Goal: Obtain resource: Download file/media

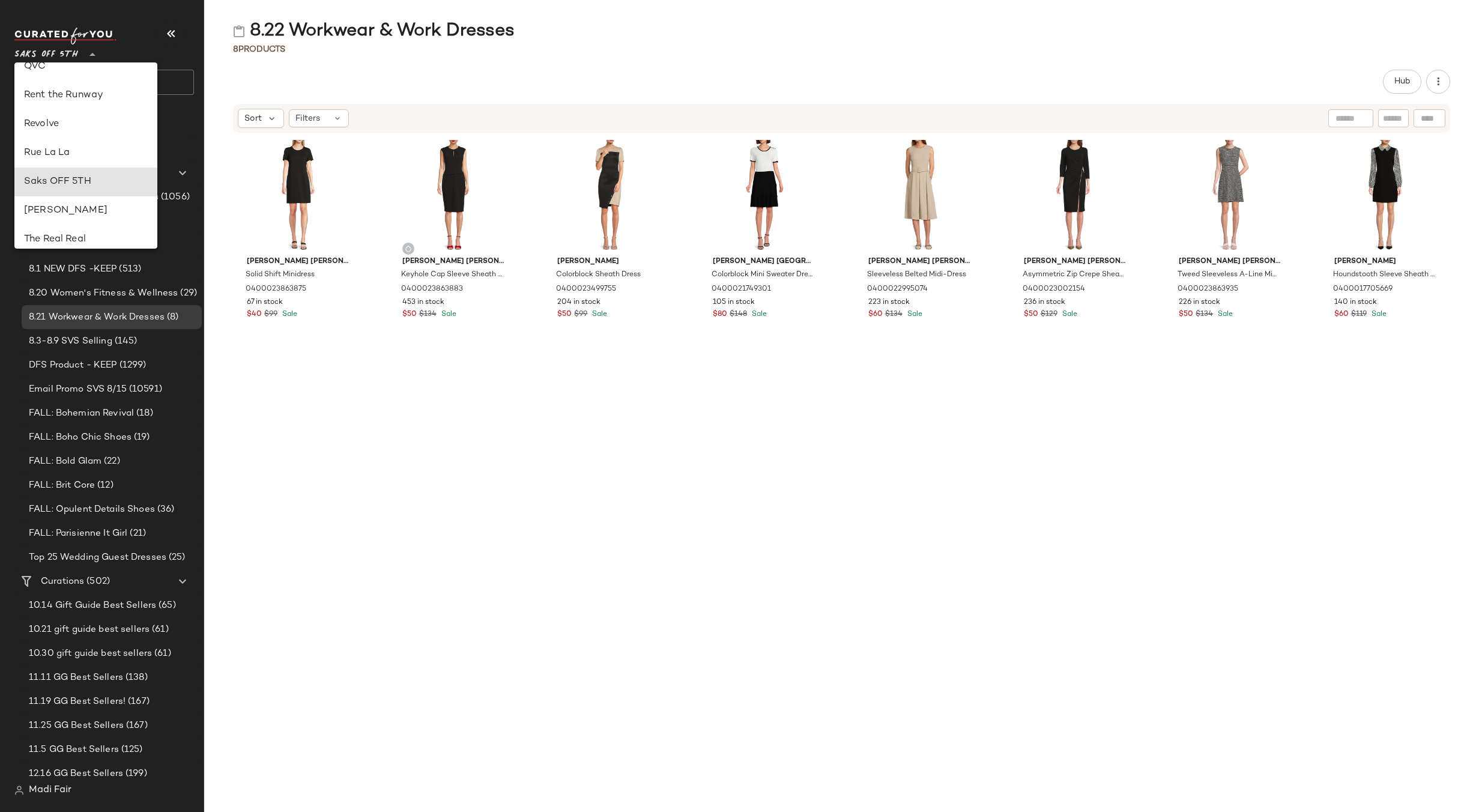
scroll to position [514, 0]
click at [99, 112] on div "Rent the Runway" at bounding box center [86, 116] width 124 height 15
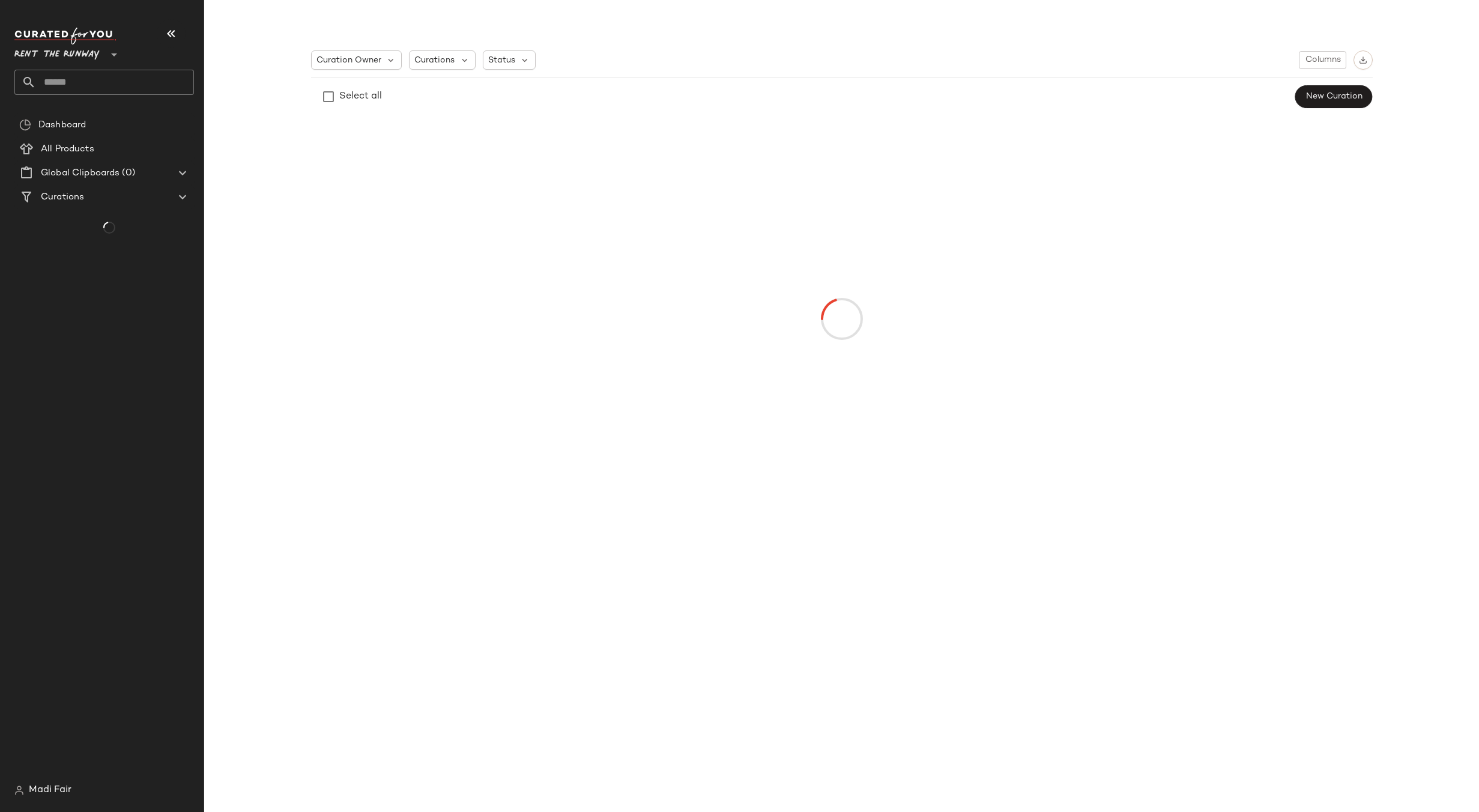
click at [68, 80] on input "text" at bounding box center [115, 82] width 158 height 25
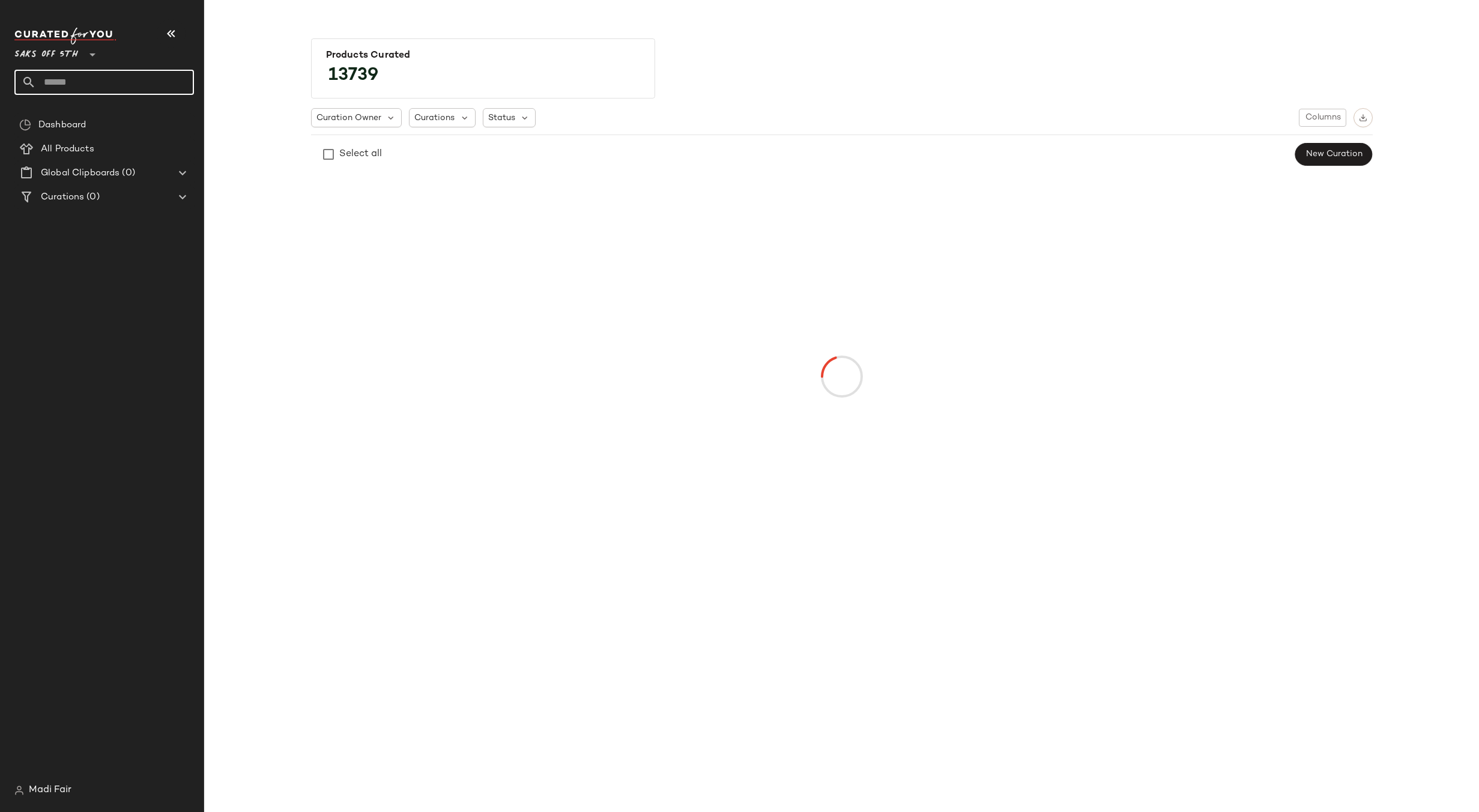
type input "**"
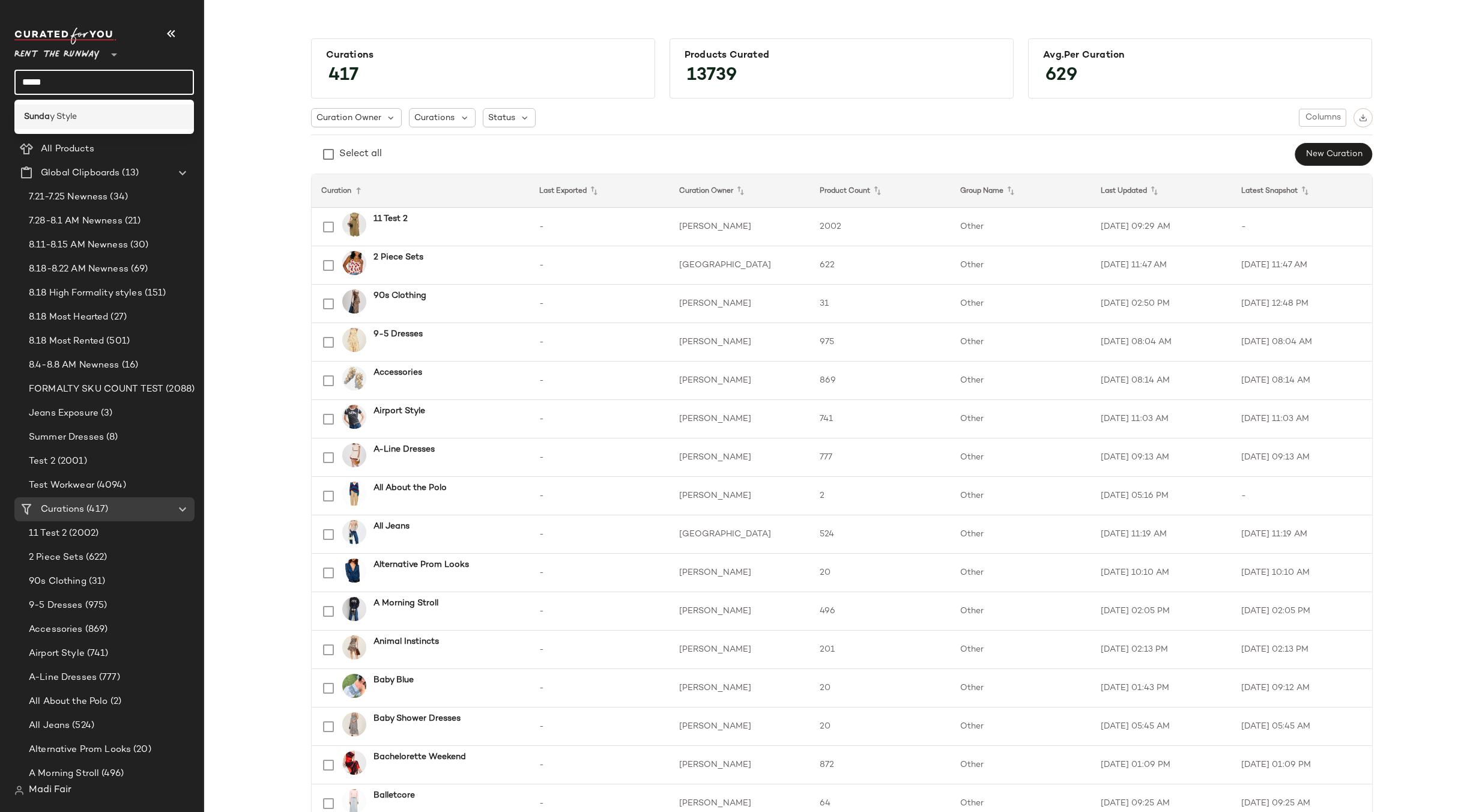
type input "*****"
click at [69, 116] on span "y Style" at bounding box center [63, 117] width 27 height 13
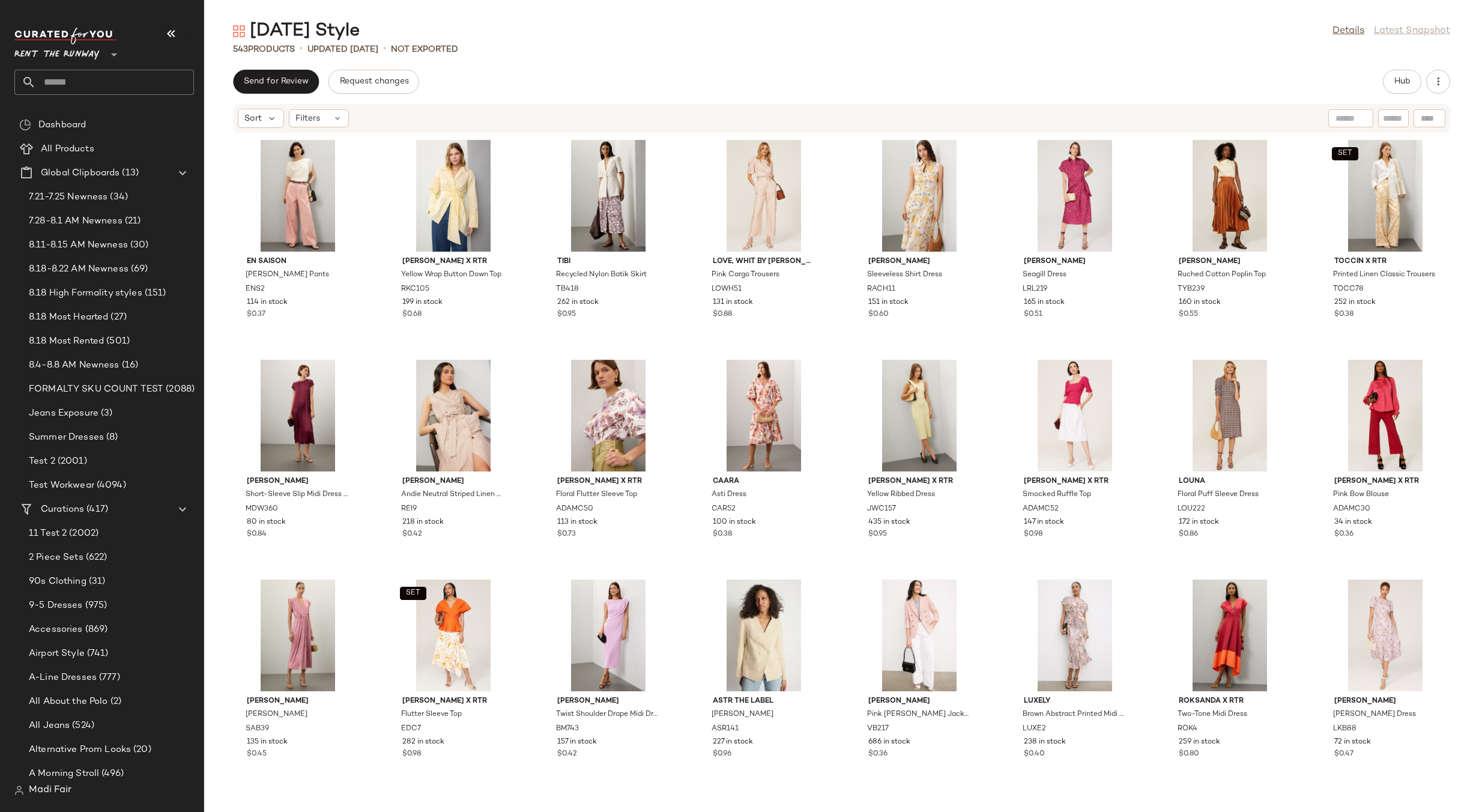
click at [72, 55] on span "Rent the Runway" at bounding box center [57, 52] width 86 height 22
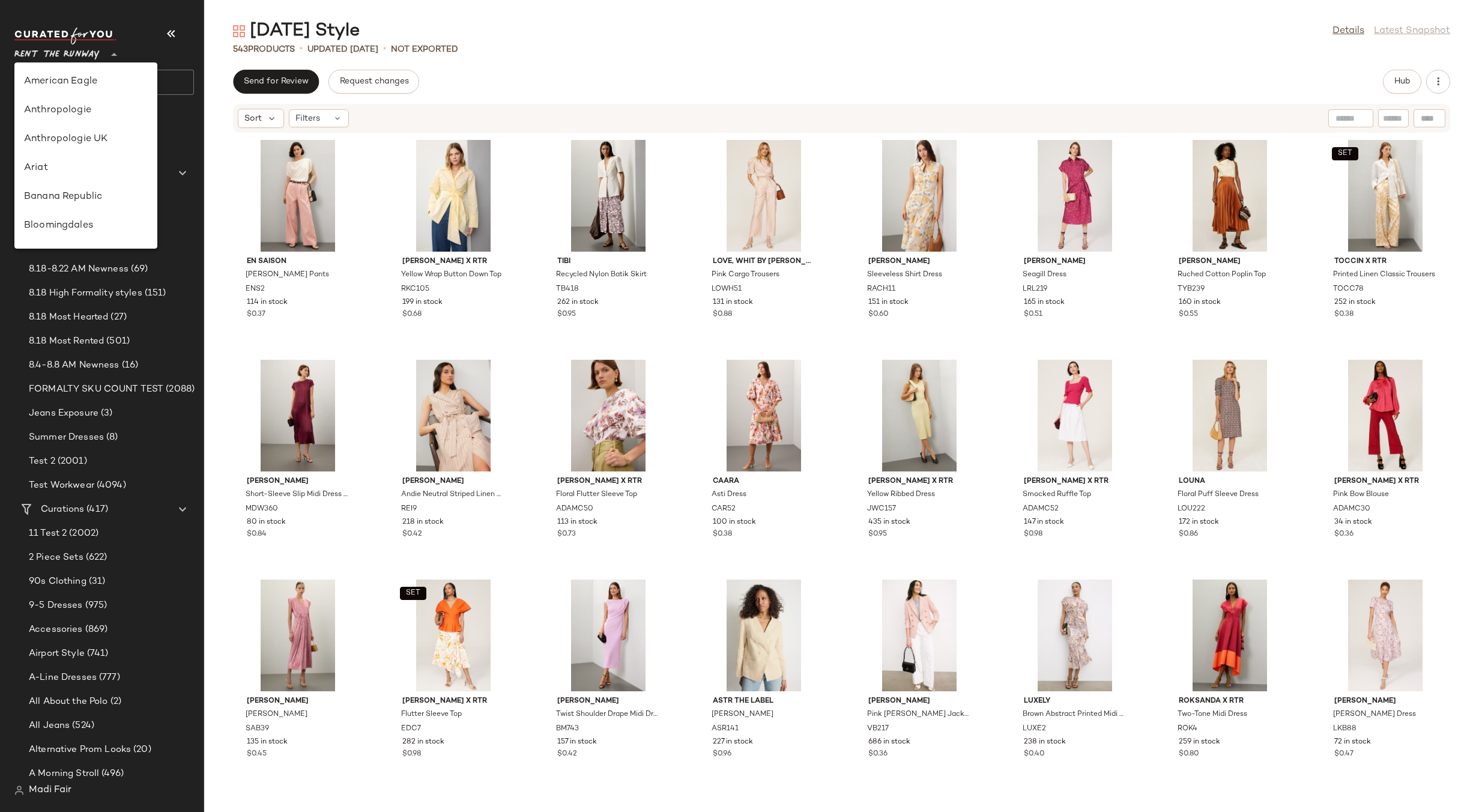
scroll to position [548, 0]
click at [87, 162] on div "Saks OFF 5TH" at bounding box center [86, 168] width 124 height 15
type input "**"
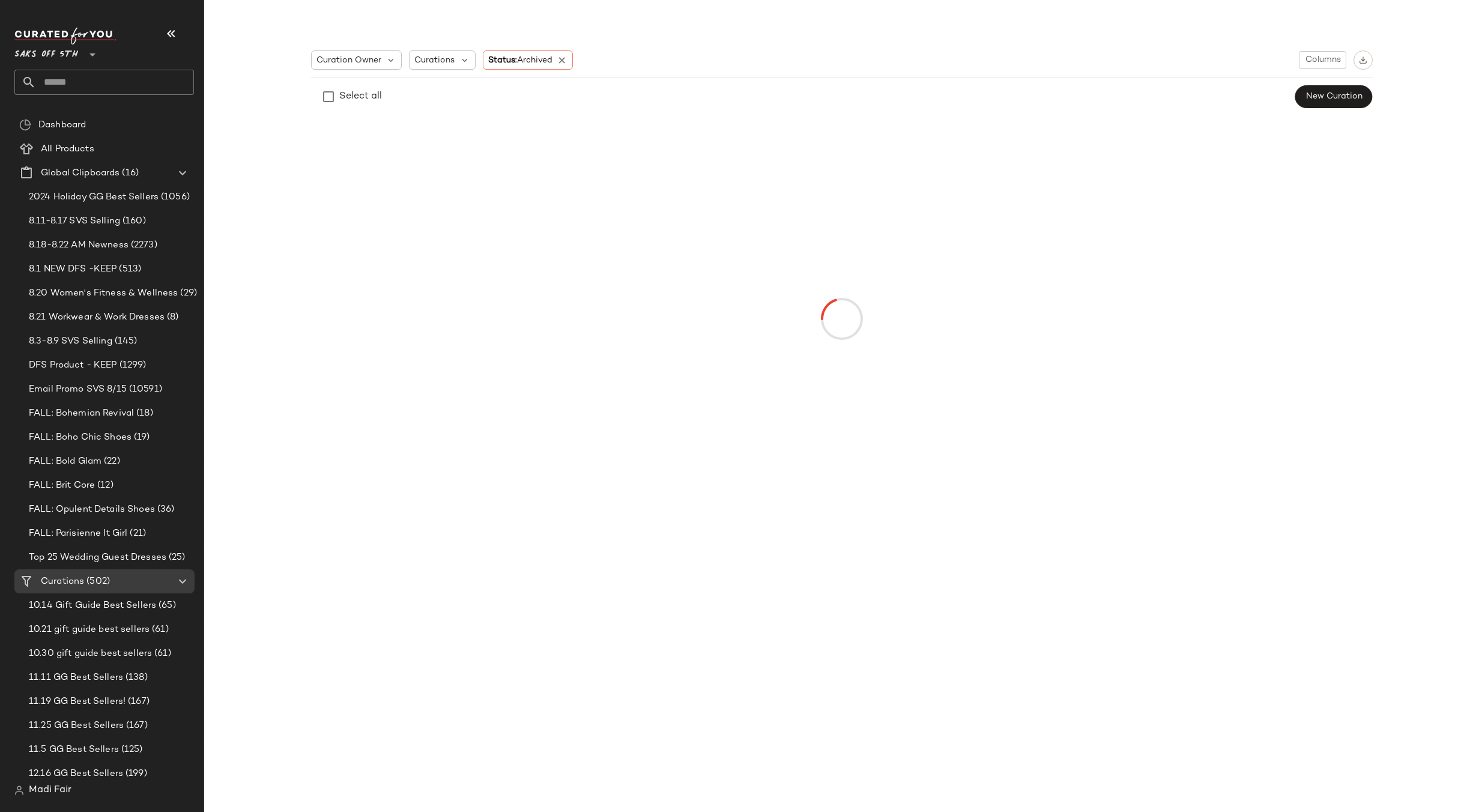
click at [99, 83] on input "text" at bounding box center [115, 82] width 158 height 25
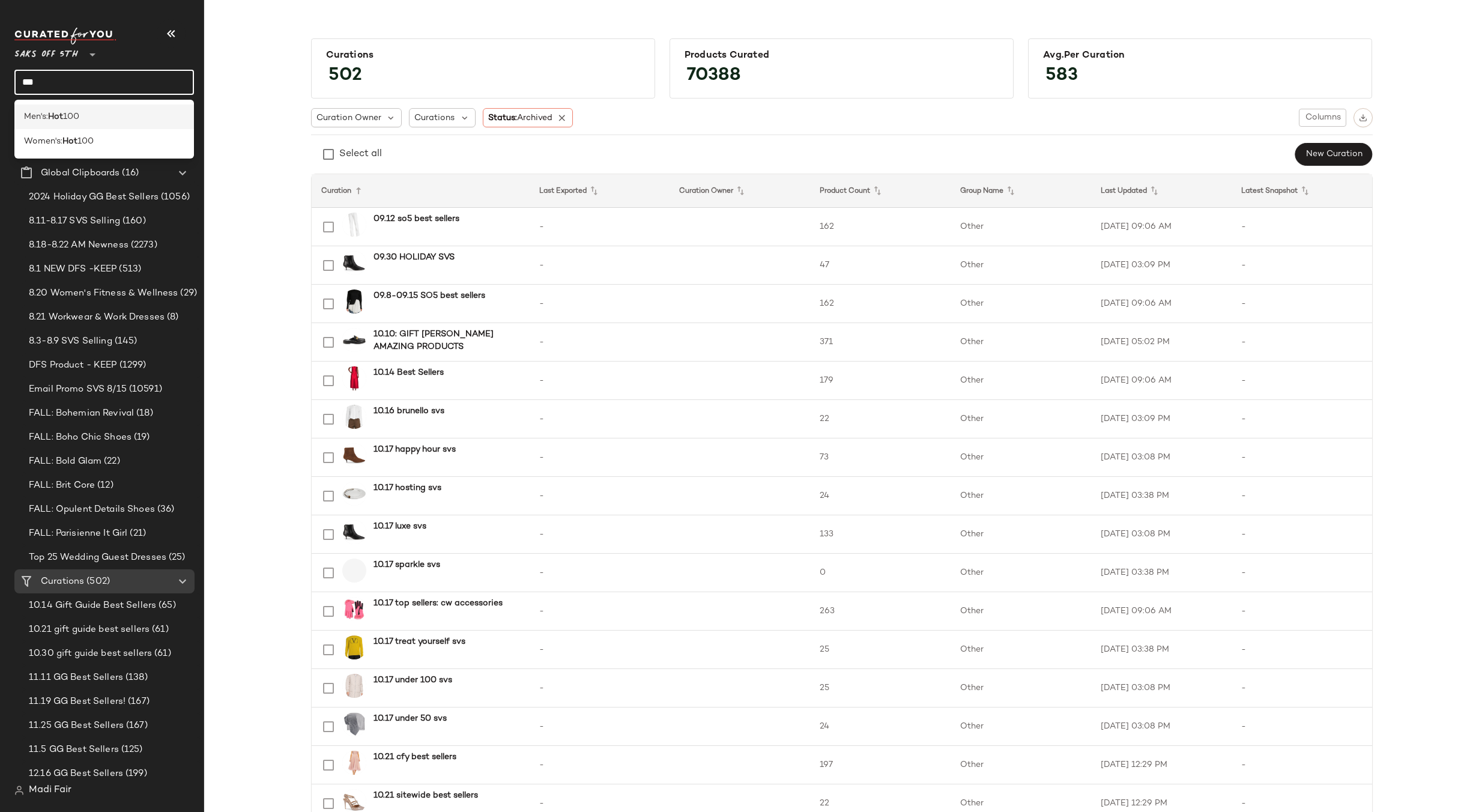
type input "***"
click at [90, 124] on div "Men's: Hot 100" at bounding box center [104, 116] width 179 height 24
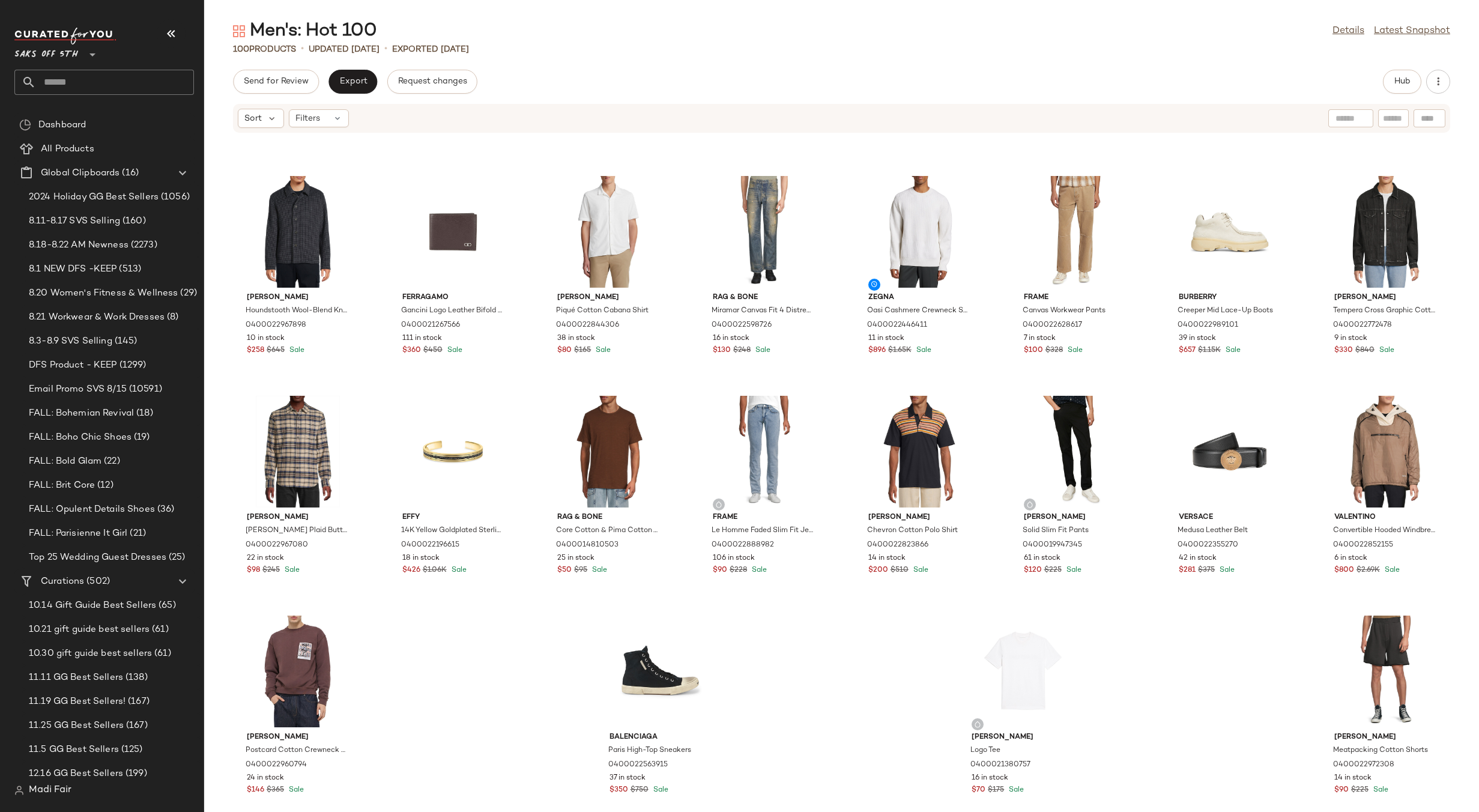
scroll to position [2195, 0]
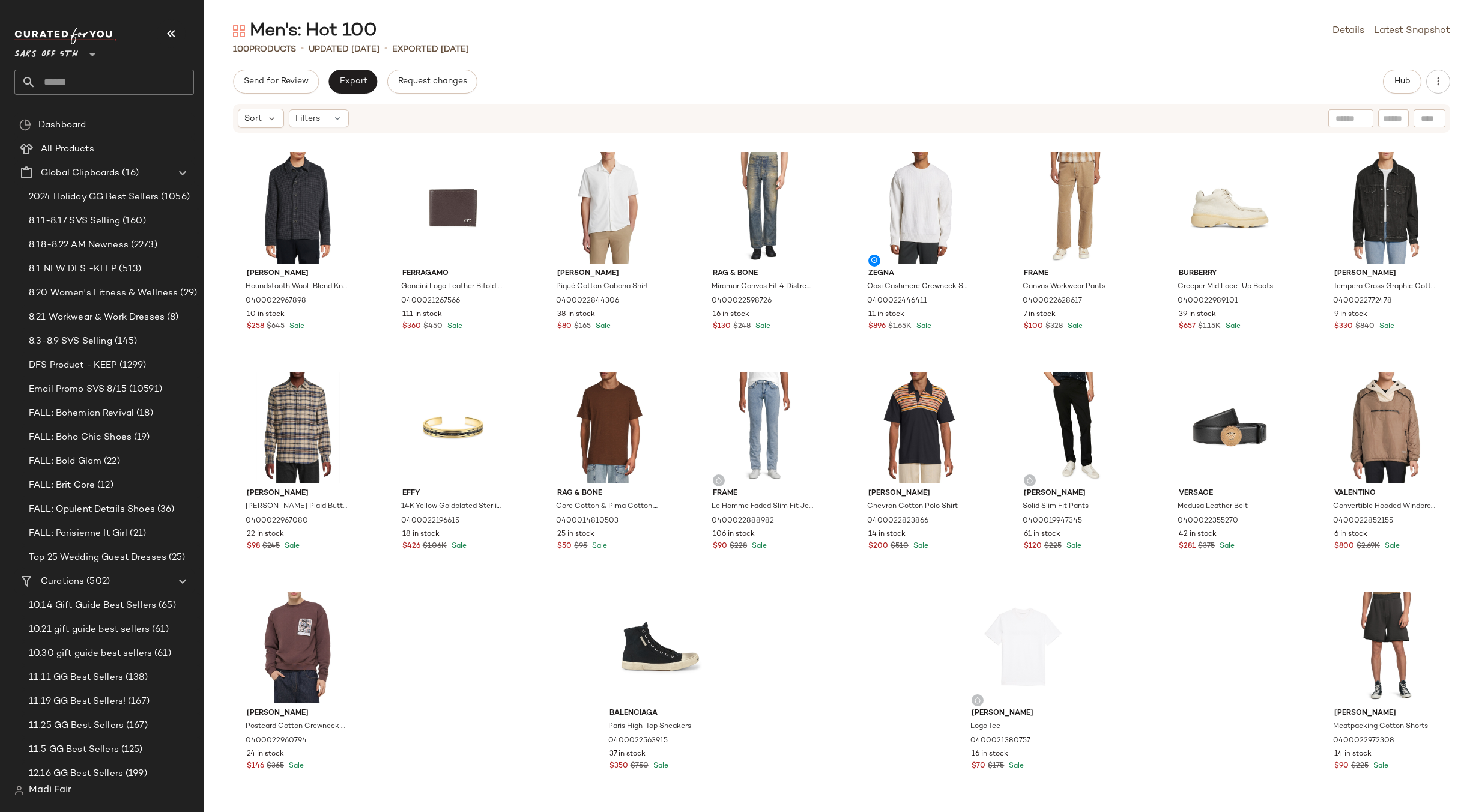
click at [340, 108] on div "Sort Filters" at bounding box center [293, 118] width 111 height 19
click at [338, 116] on icon at bounding box center [338, 118] width 10 height 10
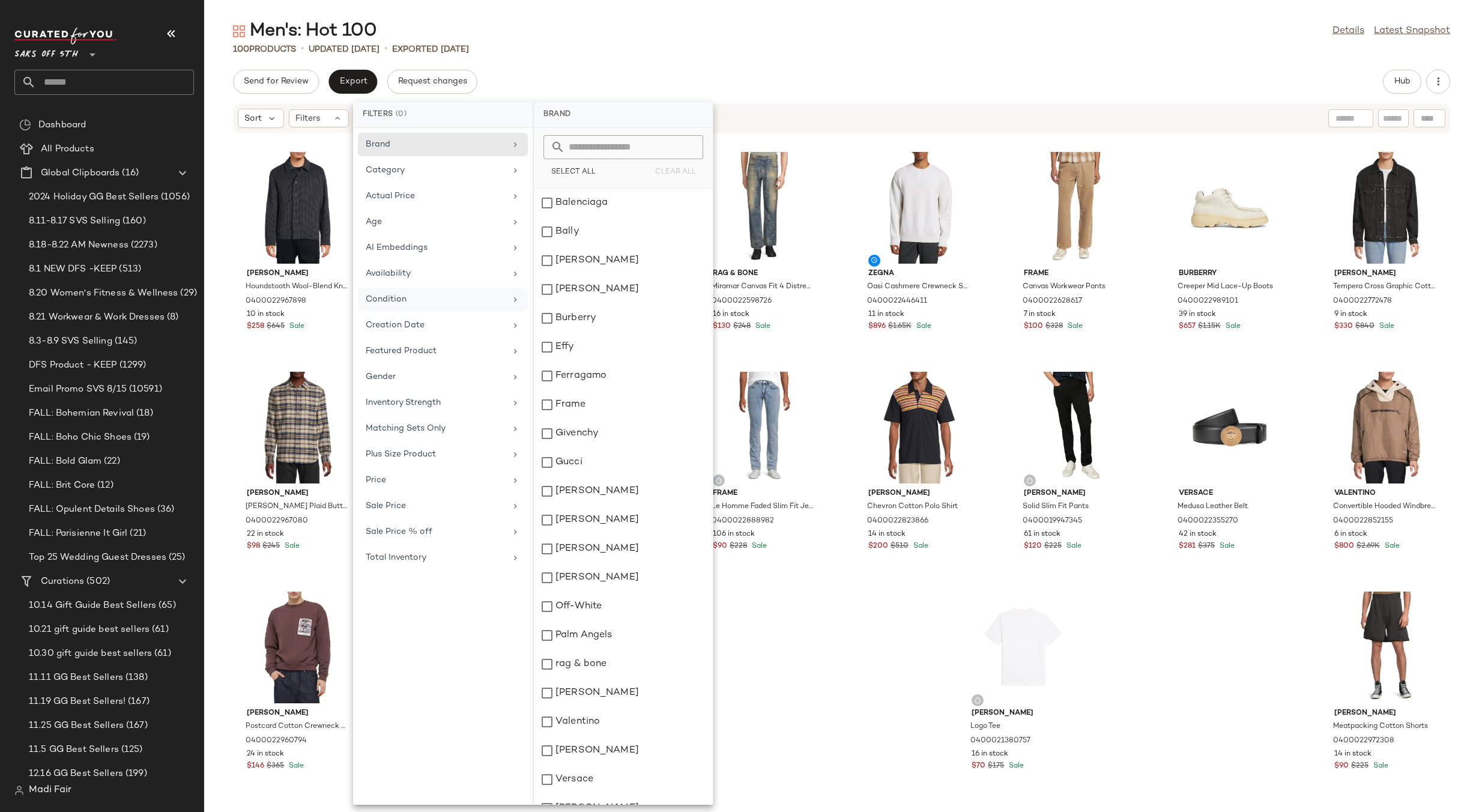
click at [423, 301] on div "Condition" at bounding box center [436, 300] width 140 height 13
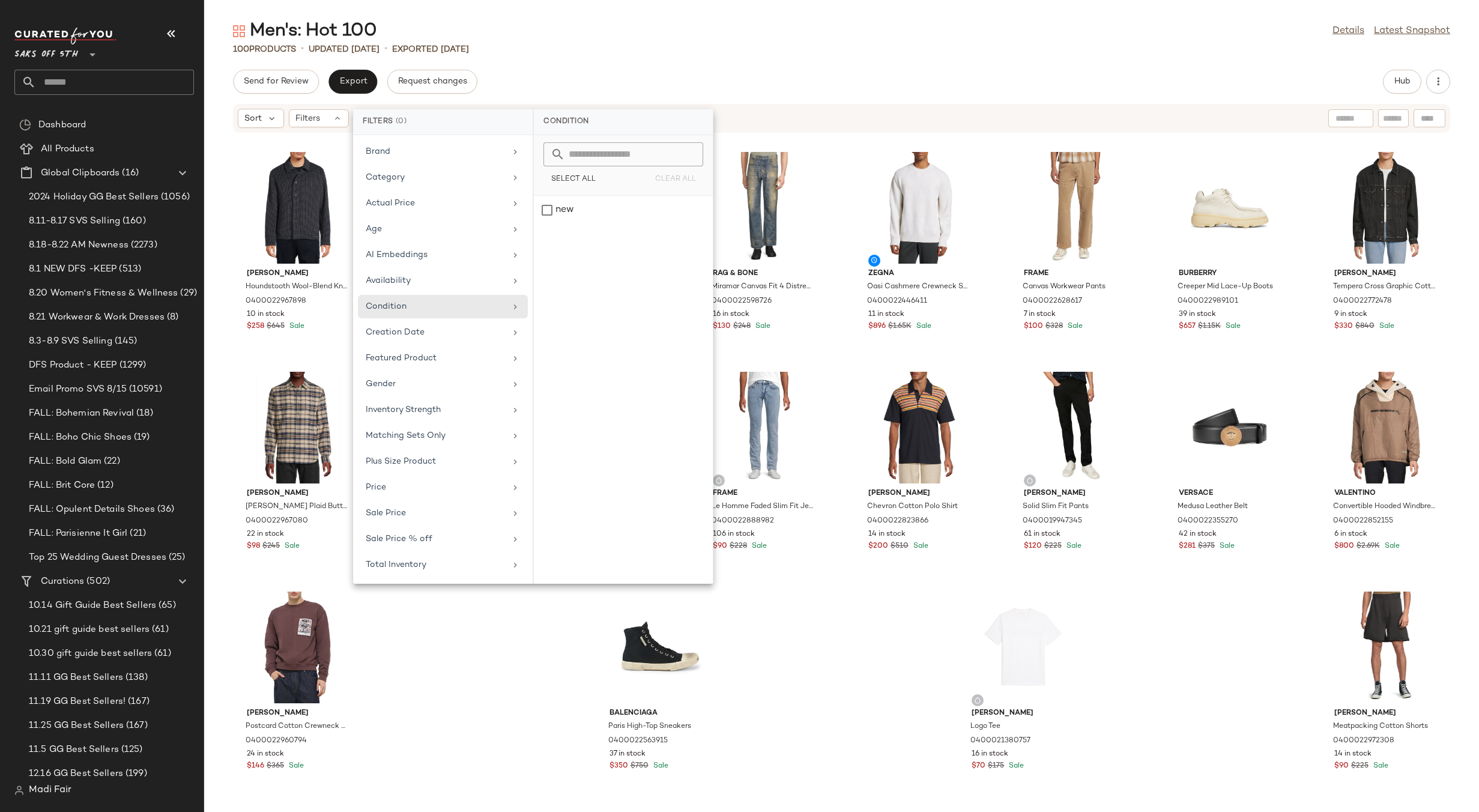
click at [538, 62] on div "Men's: Hot 100 Details Latest Snapshot 100 Products • updated [DATE] • Exported…" at bounding box center [841, 415] width 1275 height 793
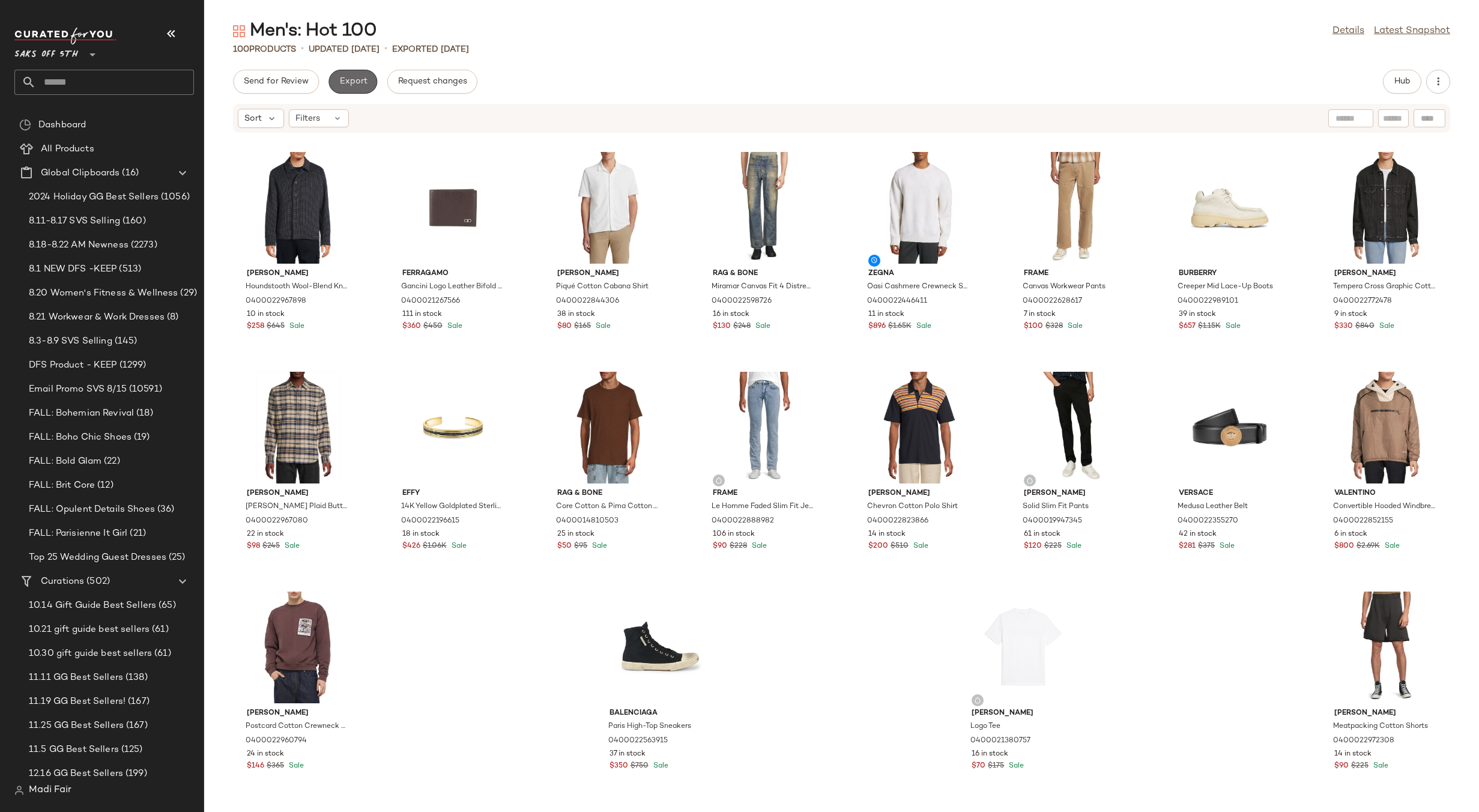
click at [356, 90] on button "Export" at bounding box center [352, 82] width 48 height 24
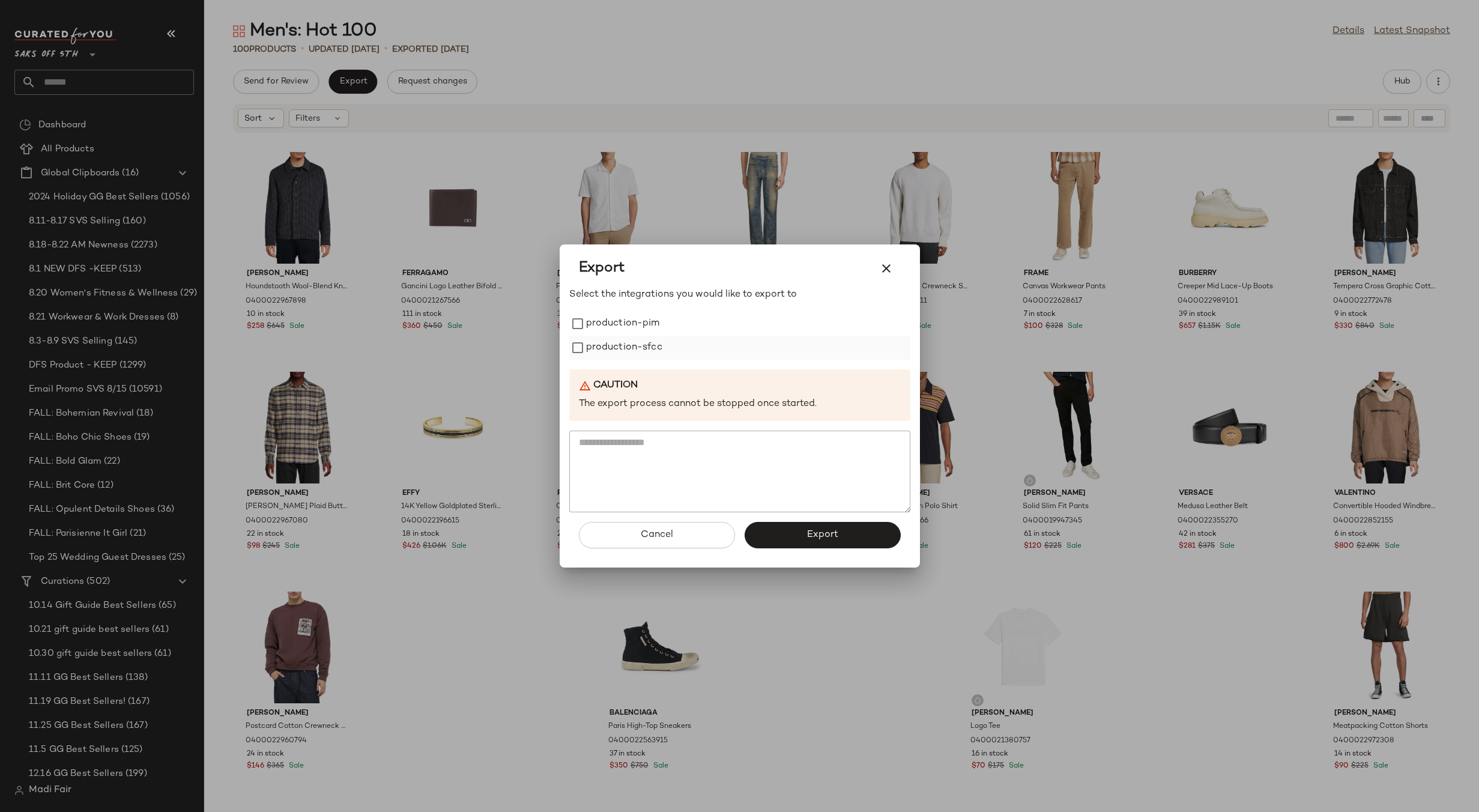
click at [655, 343] on label "production-sfcc" at bounding box center [624, 347] width 76 height 24
click at [809, 531] on span "Export" at bounding box center [822, 535] width 32 height 11
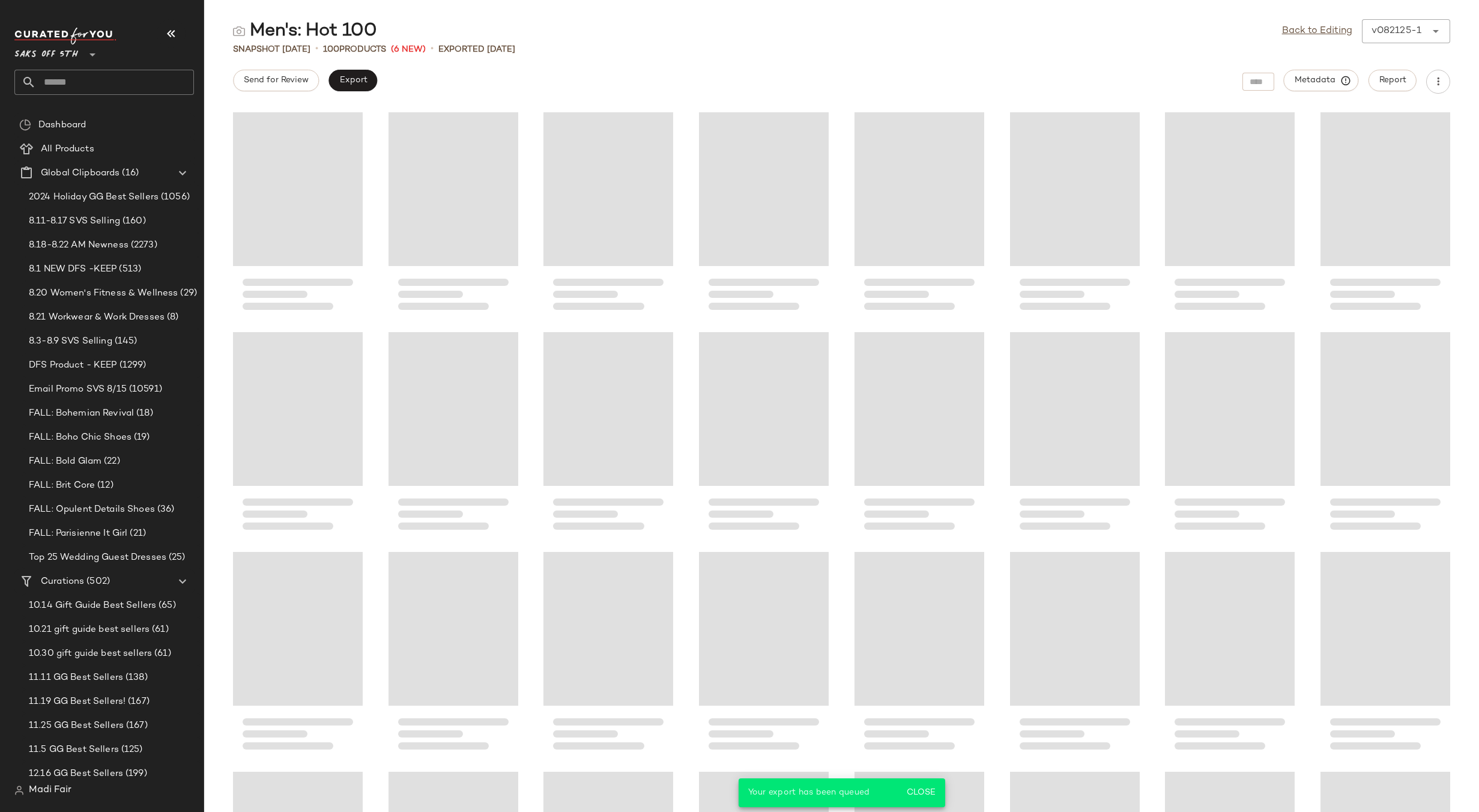
click at [125, 83] on input "text" at bounding box center [115, 82] width 158 height 25
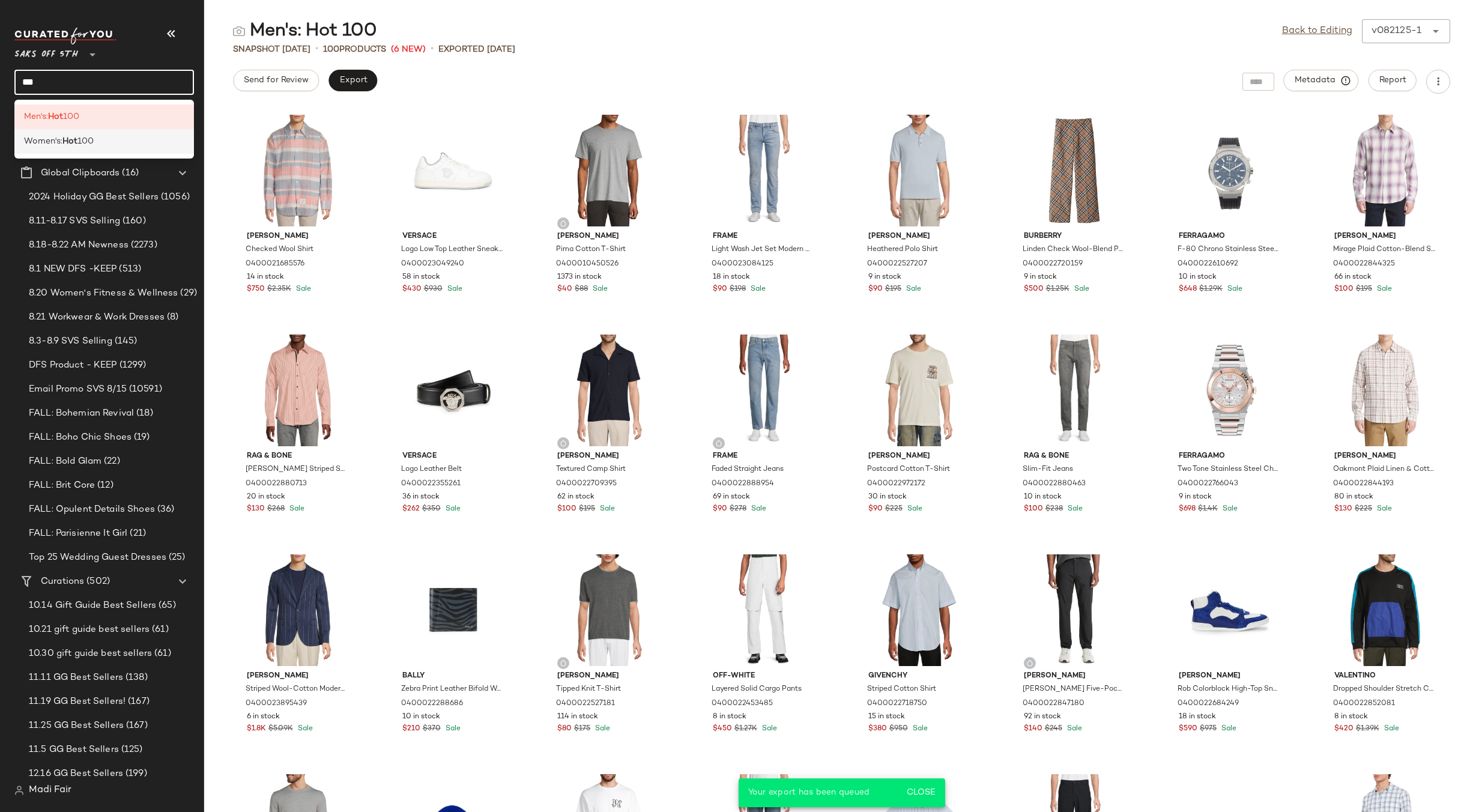
type input "***"
click at [125, 145] on div "Women's: Hot 100" at bounding box center [104, 141] width 160 height 13
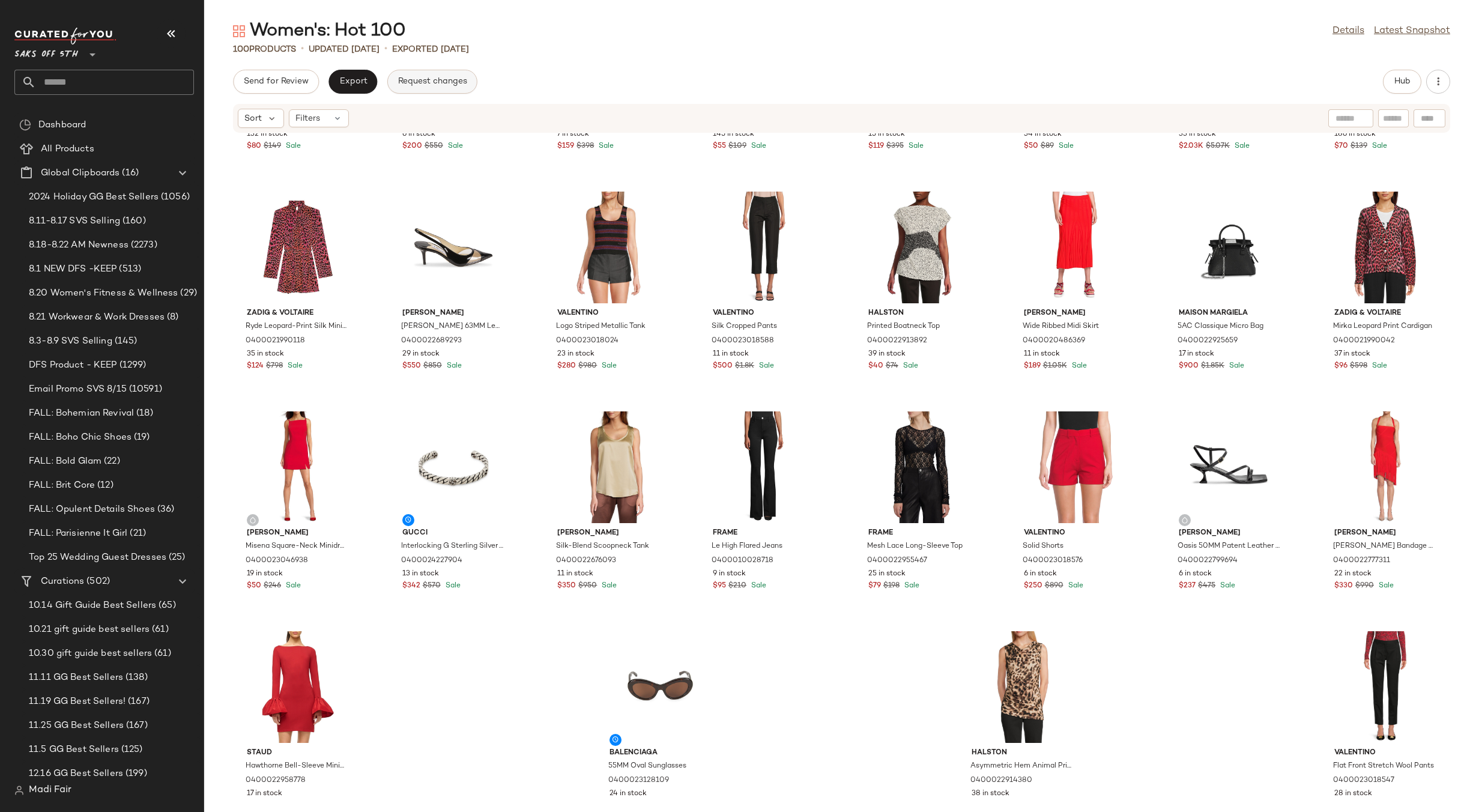
scroll to position [2135, 0]
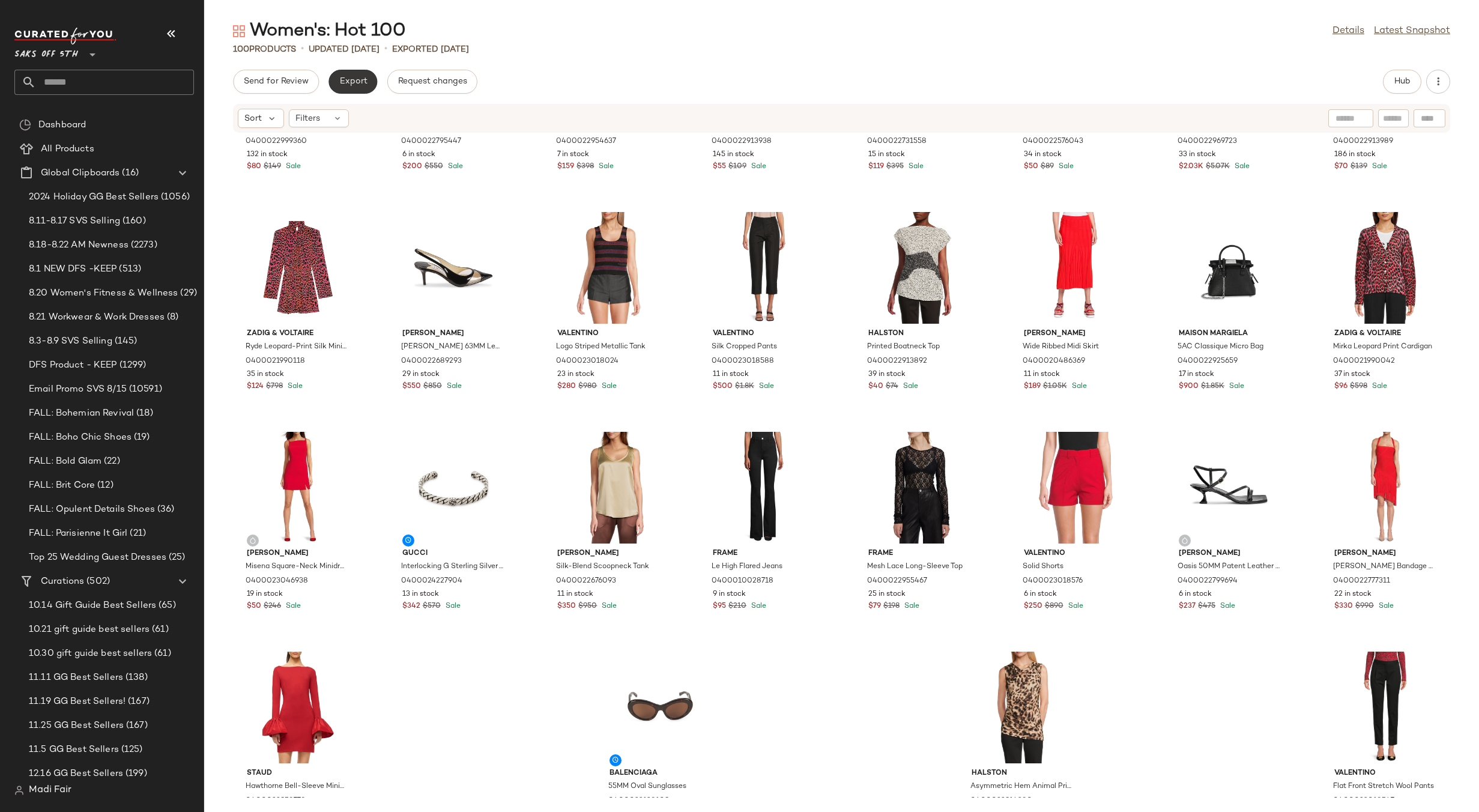
click at [360, 76] on button "Export" at bounding box center [352, 82] width 48 height 24
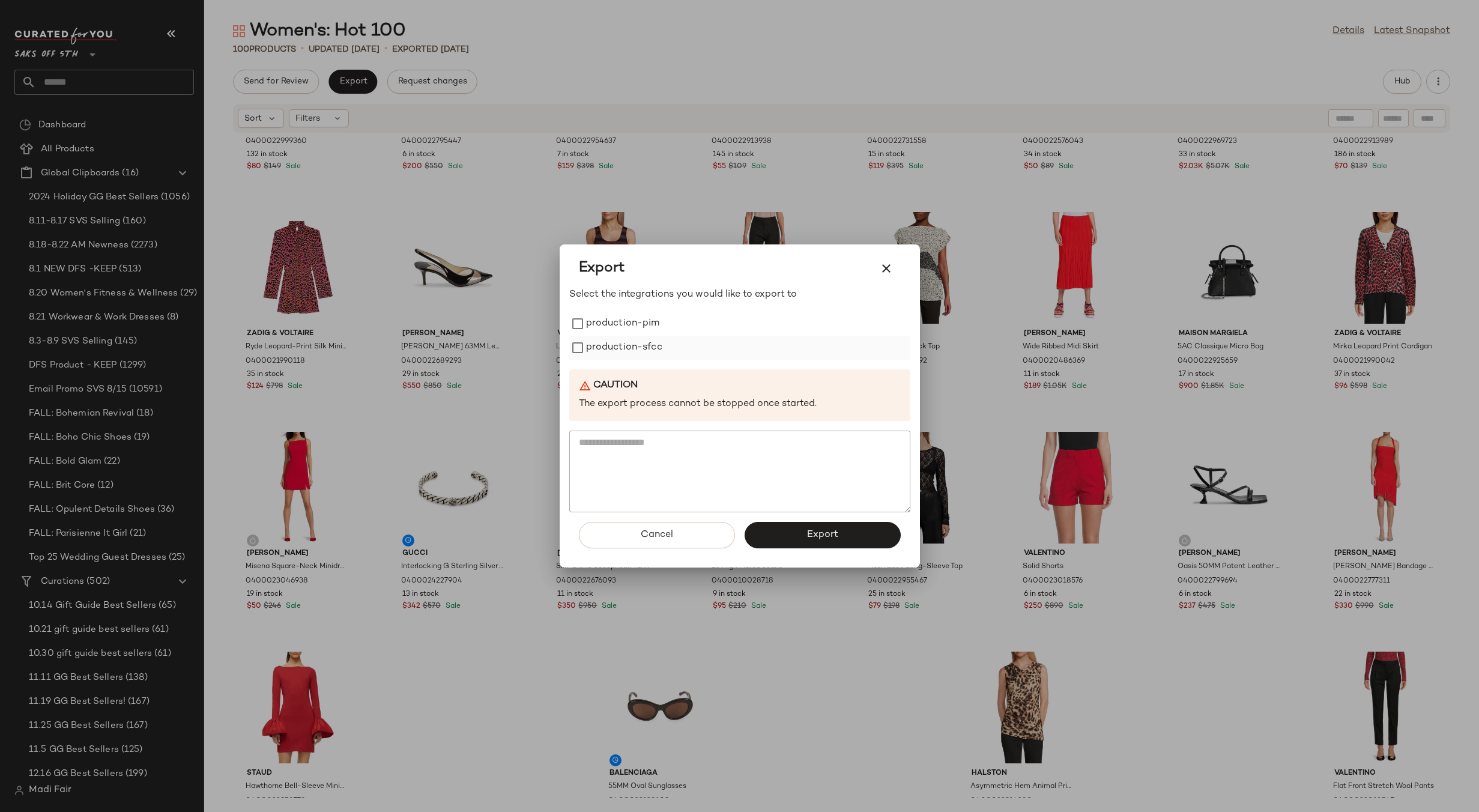
click at [659, 350] on label "production-sfcc" at bounding box center [624, 347] width 76 height 24
click at [782, 533] on button "Export" at bounding box center [822, 535] width 156 height 27
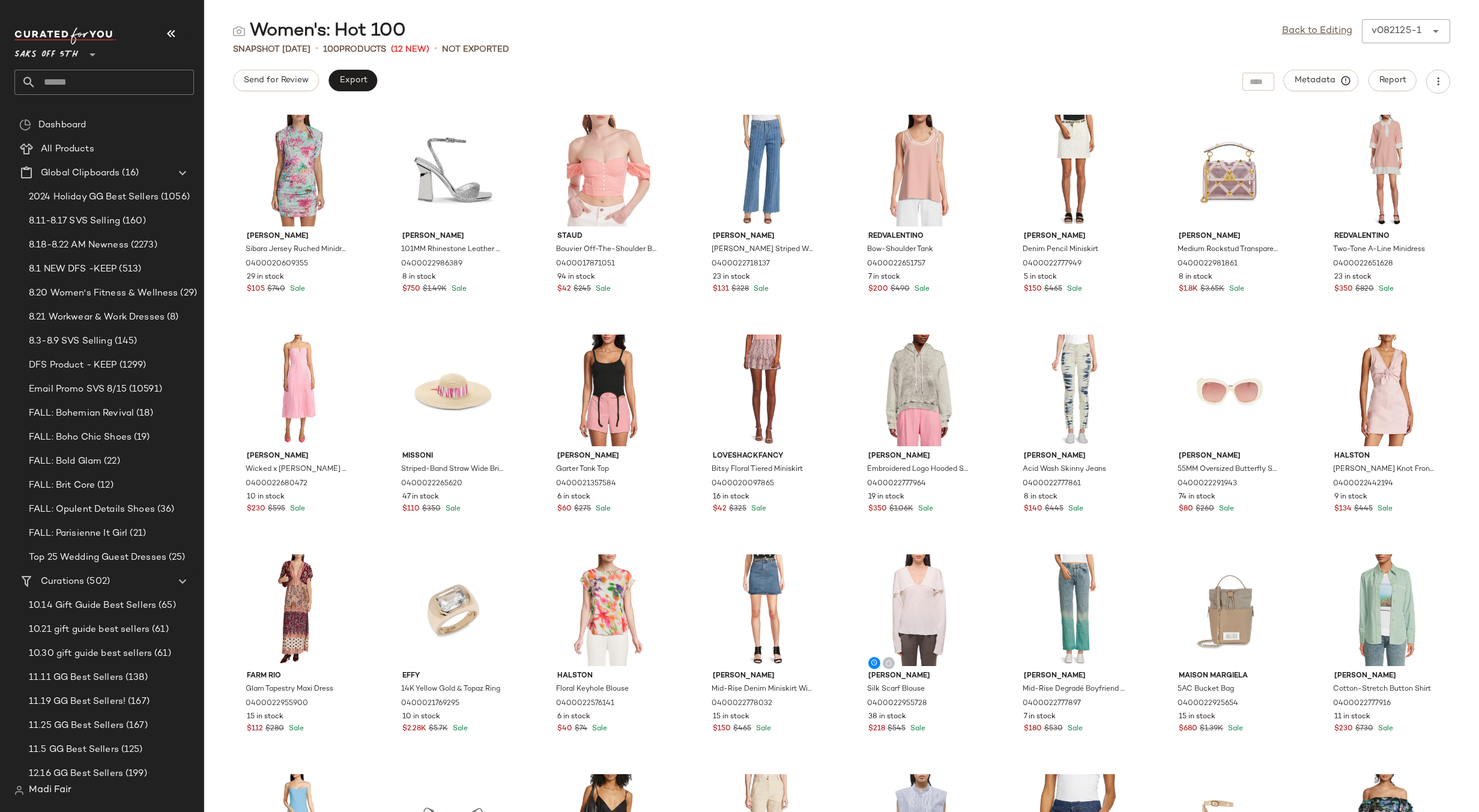
click at [686, 53] on div "Snapshot [DATE] • 100 Products (12 New) • Not Exported" at bounding box center [841, 48] width 1275 height 12
